Goal: Information Seeking & Learning: Check status

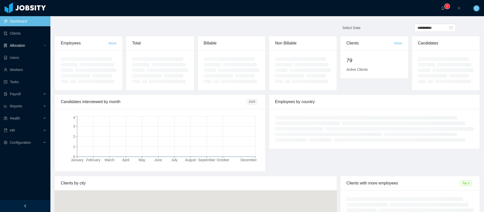
click at [31, 44] on div "Allocation" at bounding box center [25, 45] width 50 height 10
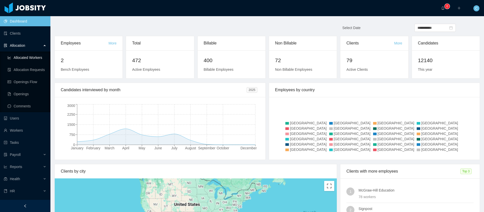
click at [28, 58] on link "Allocated Workers" at bounding box center [27, 57] width 39 height 10
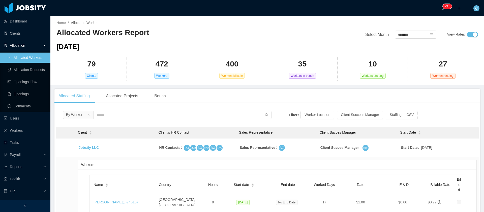
scroll to position [360, 0]
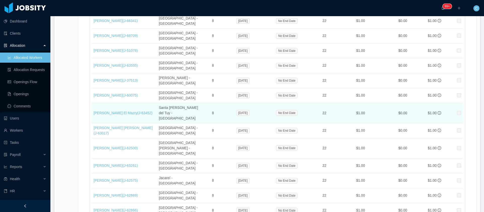
copy span "[DATE]"
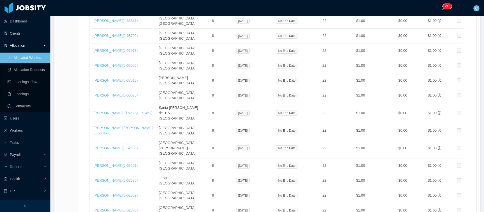
scroll to position [517, 0]
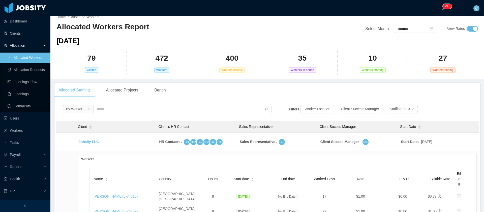
scroll to position [0, 0]
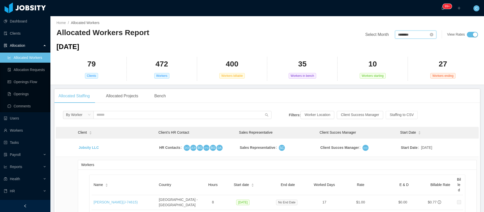
click at [411, 37] on input "********" at bounding box center [415, 35] width 41 height 8
click at [401, 80] on link "Jul" at bounding box center [397, 79] width 15 height 6
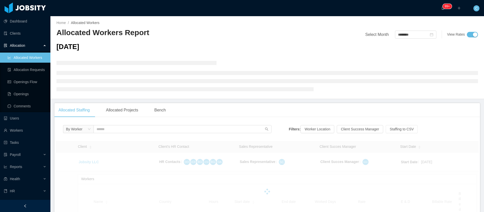
type input "********"
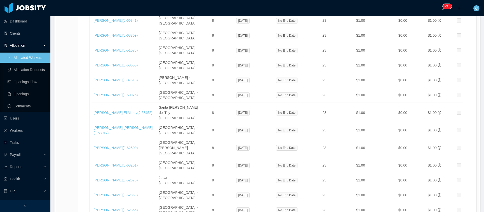
scroll to position [522, 0]
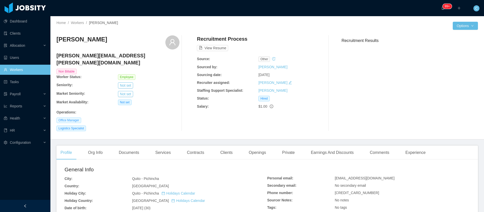
click at [75, 117] on span "Office Manager" at bounding box center [69, 120] width 25 height 6
click at [78, 125] on span "Logistics Specialist" at bounding box center [72, 128] width 30 height 6
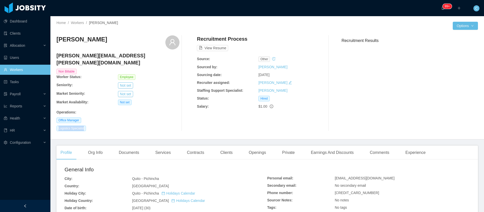
click at [78, 125] on span "Logistics Specialist" at bounding box center [72, 128] width 30 height 6
click at [75, 117] on span "Office Manager" at bounding box center [69, 120] width 25 height 6
copy span "Office Manager"
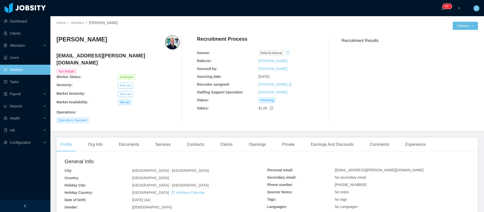
click at [78, 117] on span "Operations Specialist" at bounding box center [73, 120] width 33 height 6
copy span "Operations Specialist"
